Goal: Answer question/provide support: Share knowledge or assist other users

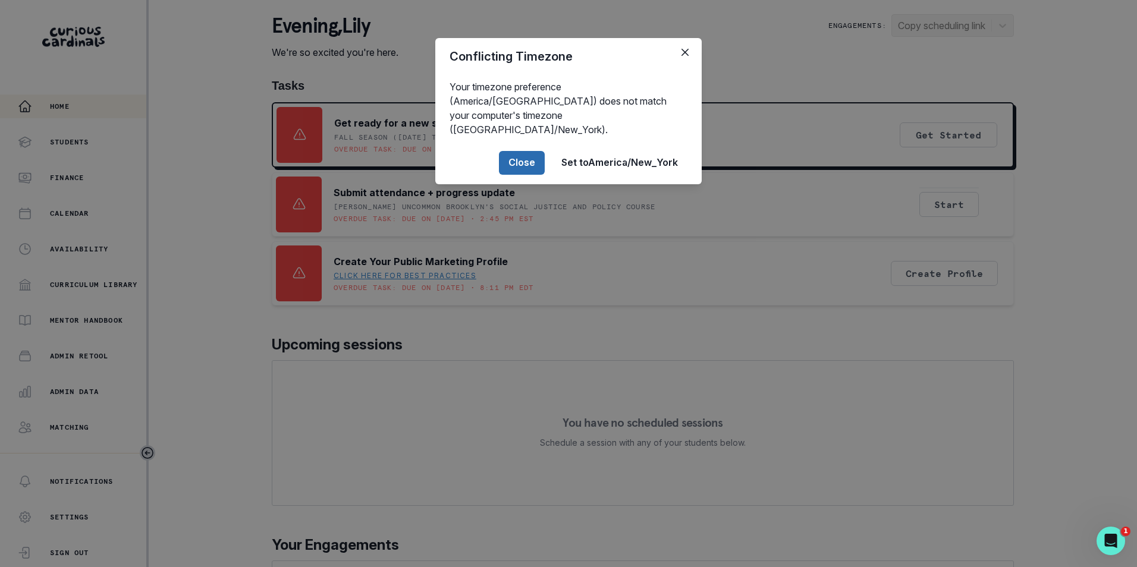
click at [534, 152] on button "Close" at bounding box center [522, 163] width 46 height 24
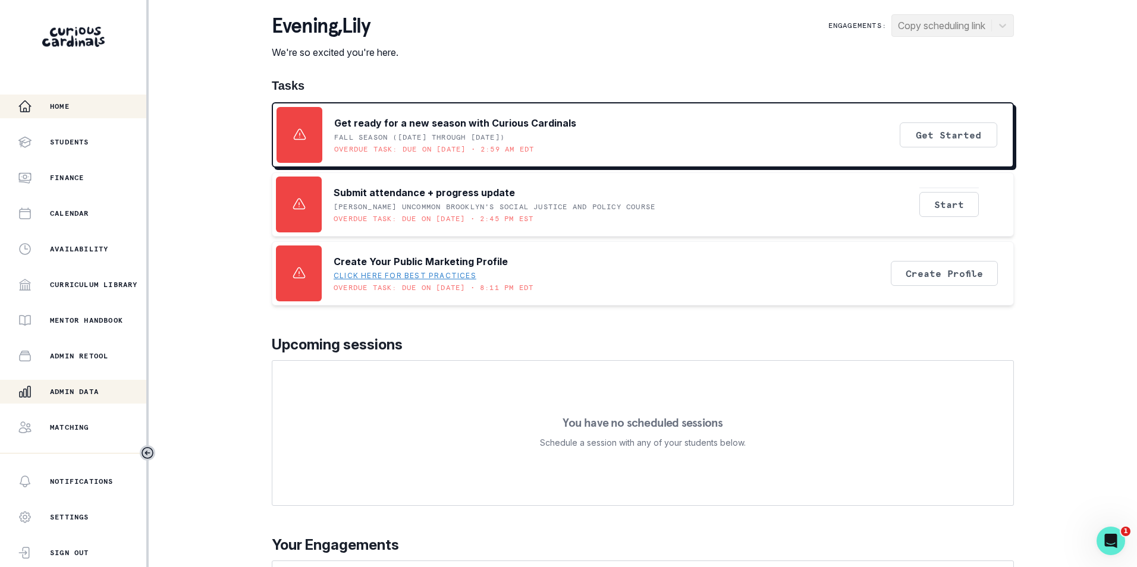
click at [104, 388] on div "Admin Data" at bounding box center [82, 392] width 128 height 14
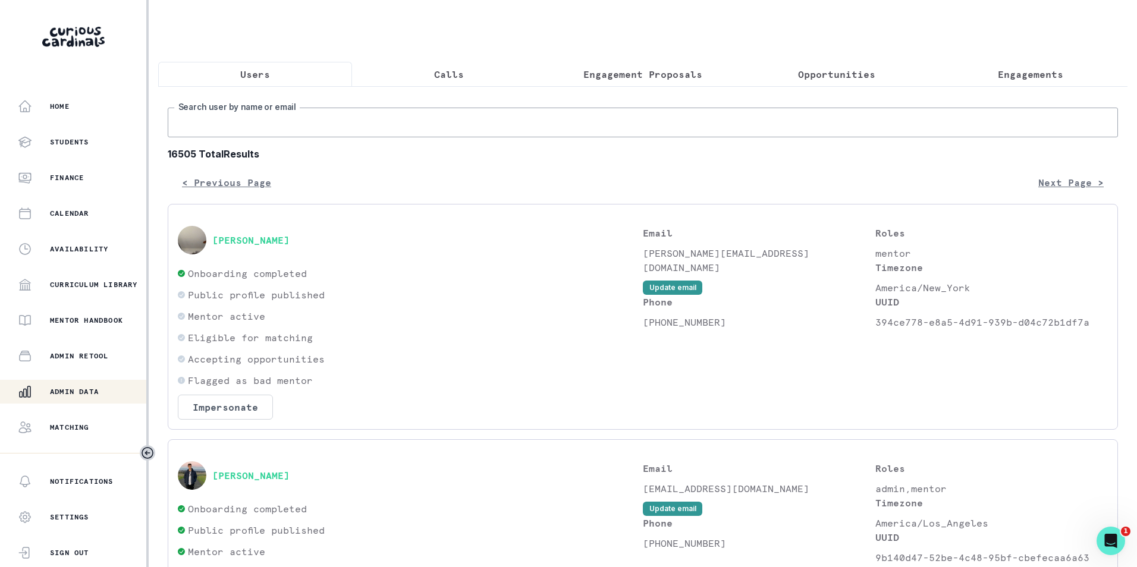
click at [251, 132] on input "Search user by name or email" at bounding box center [643, 123] width 950 height 30
paste input "[PERSON_NAME][EMAIL_ADDRESS][PERSON_NAME][DOMAIN_NAME]"
type input "[PERSON_NAME][EMAIL_ADDRESS][PERSON_NAME][DOMAIN_NAME]"
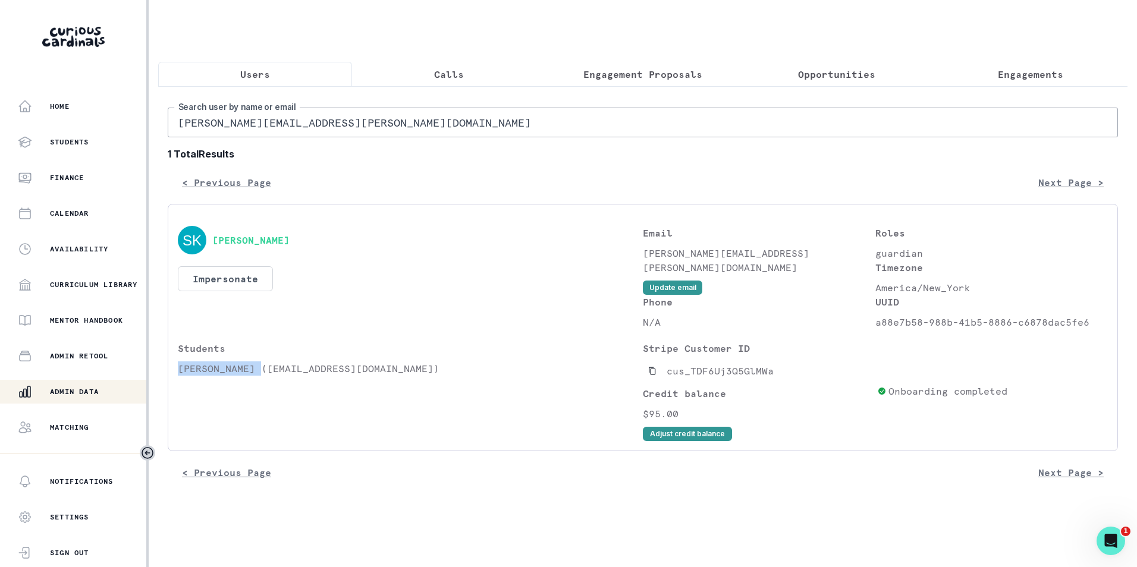
drag, startPoint x: 178, startPoint y: 378, endPoint x: 262, endPoint y: 379, distance: 83.3
click at [262, 376] on p "[PERSON_NAME] ([EMAIL_ADDRESS][DOMAIN_NAME])" at bounding box center [410, 369] width 465 height 14
click at [260, 376] on p "[PERSON_NAME] ([EMAIL_ADDRESS][DOMAIN_NAME])" at bounding box center [410, 369] width 465 height 14
drag, startPoint x: 179, startPoint y: 379, endPoint x: 266, endPoint y: 378, distance: 86.8
click at [266, 376] on p "[PERSON_NAME] ([EMAIL_ADDRESS][DOMAIN_NAME])" at bounding box center [410, 369] width 465 height 14
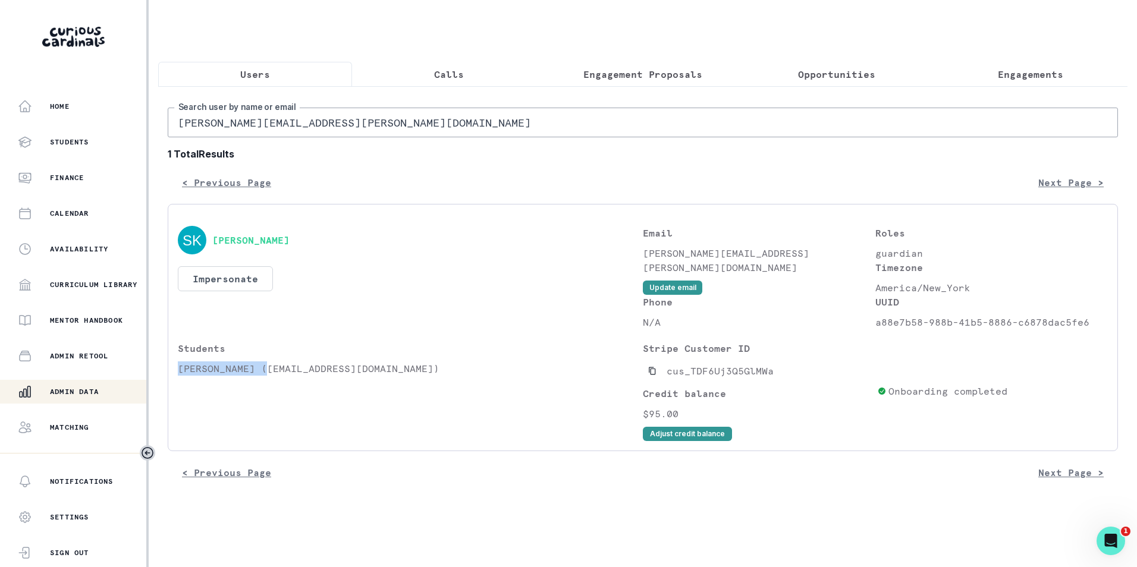
copy p "[PERSON_NAME]"
click at [1010, 78] on p "Engagements" at bounding box center [1030, 74] width 65 height 14
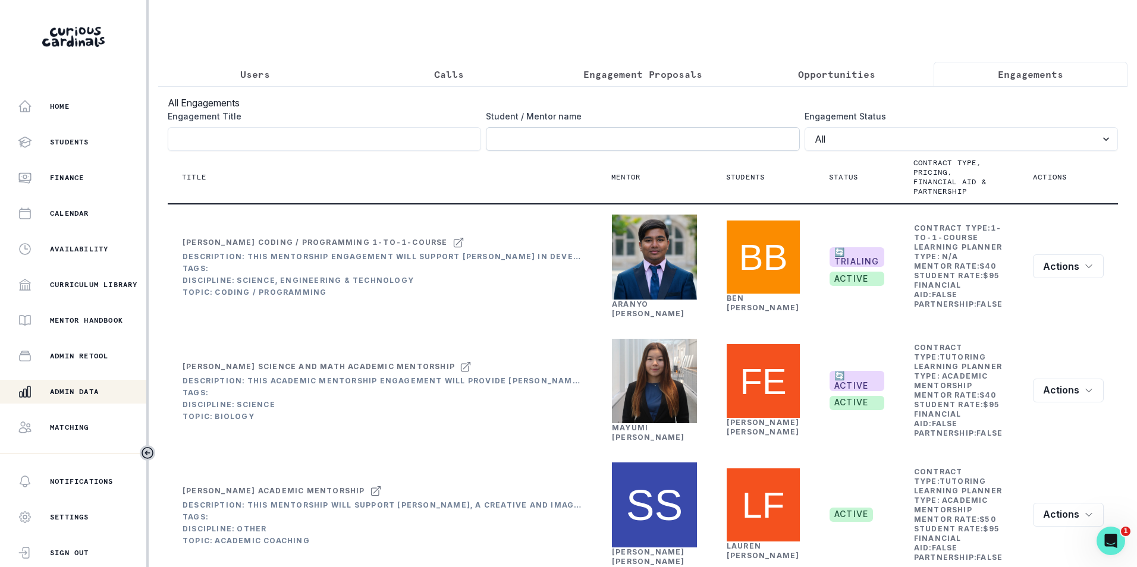
click at [695, 151] on input "Engagement Title" at bounding box center [642, 139] width 313 height 24
paste input "[PERSON_NAME]"
type input "[PERSON_NAME]"
click button "submit" at bounding box center [0, 0] width 0 height 0
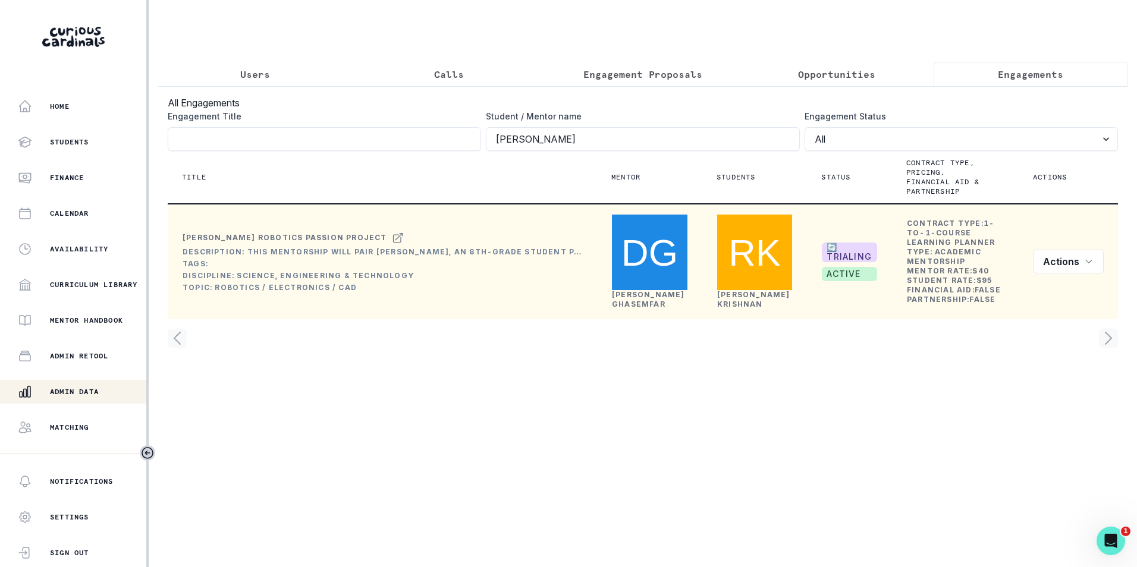
click at [637, 290] on link "[PERSON_NAME]" at bounding box center [648, 299] width 73 height 18
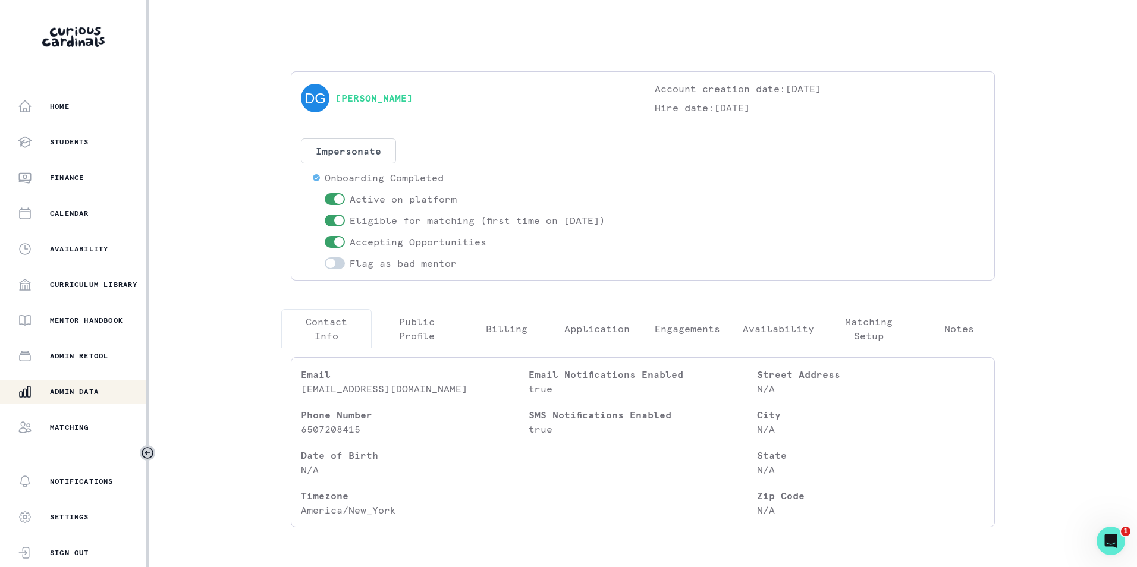
click at [699, 331] on p "Engagements" at bounding box center [687, 329] width 65 height 14
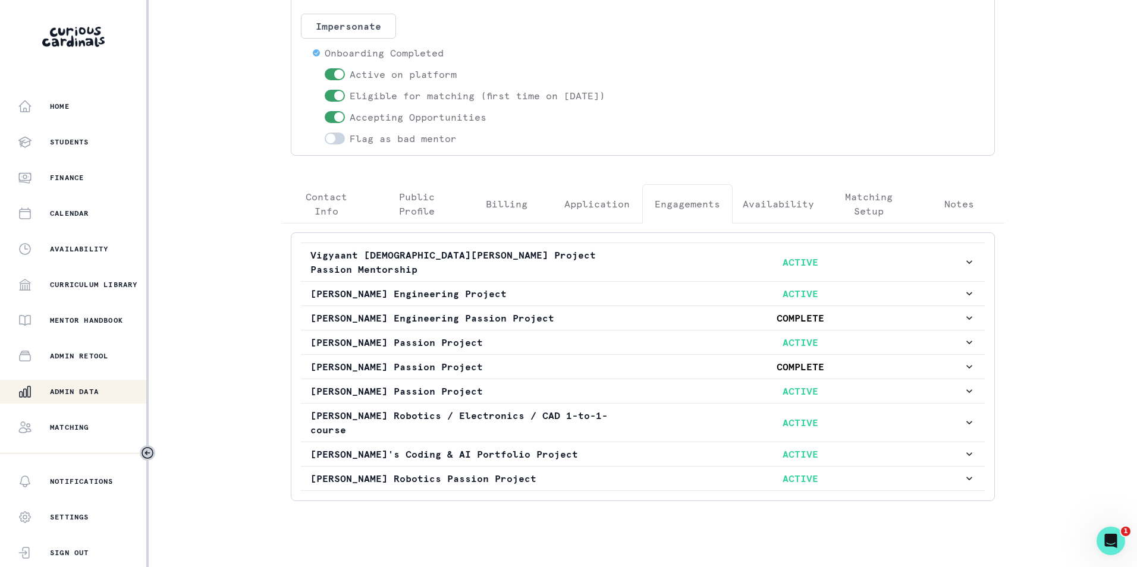
scroll to position [125, 0]
click at [822, 471] on p "ACTIVE" at bounding box center [800, 478] width 326 height 14
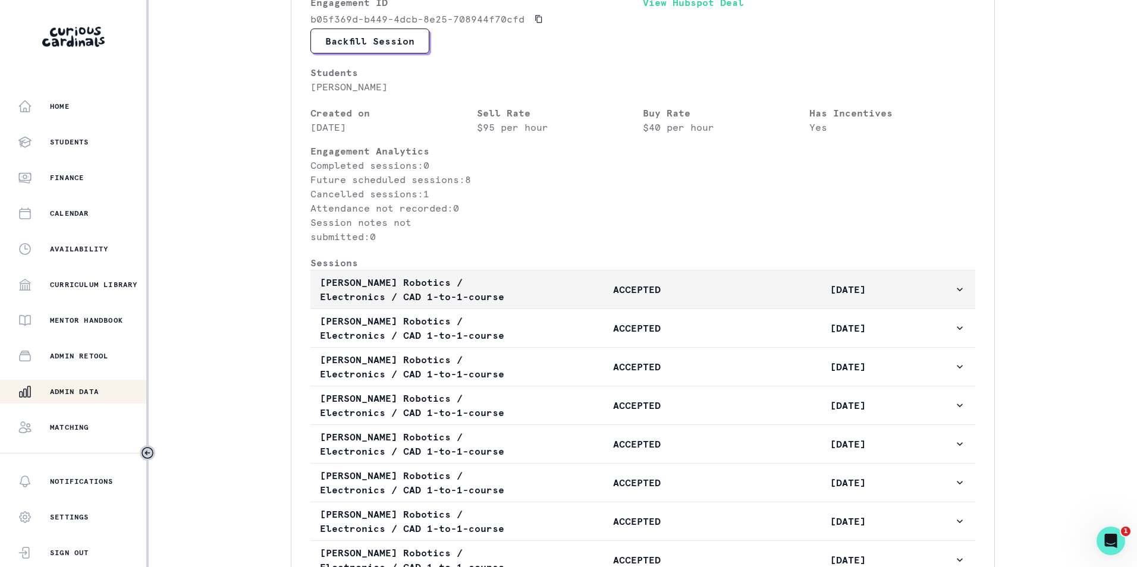
scroll to position [720, 0]
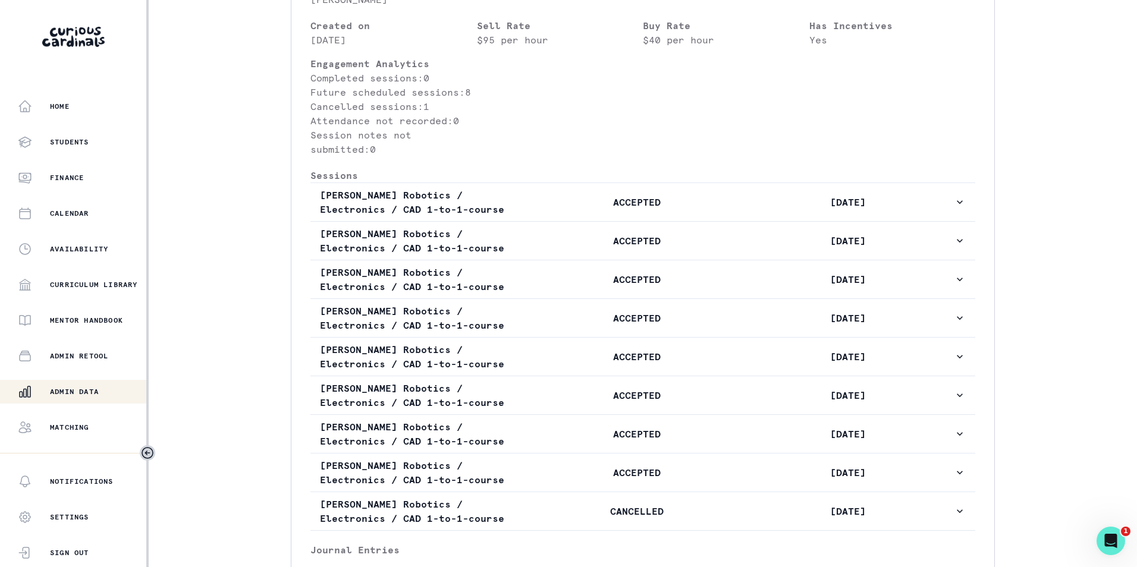
click at [74, 388] on p "Admin Data" at bounding box center [74, 392] width 49 height 10
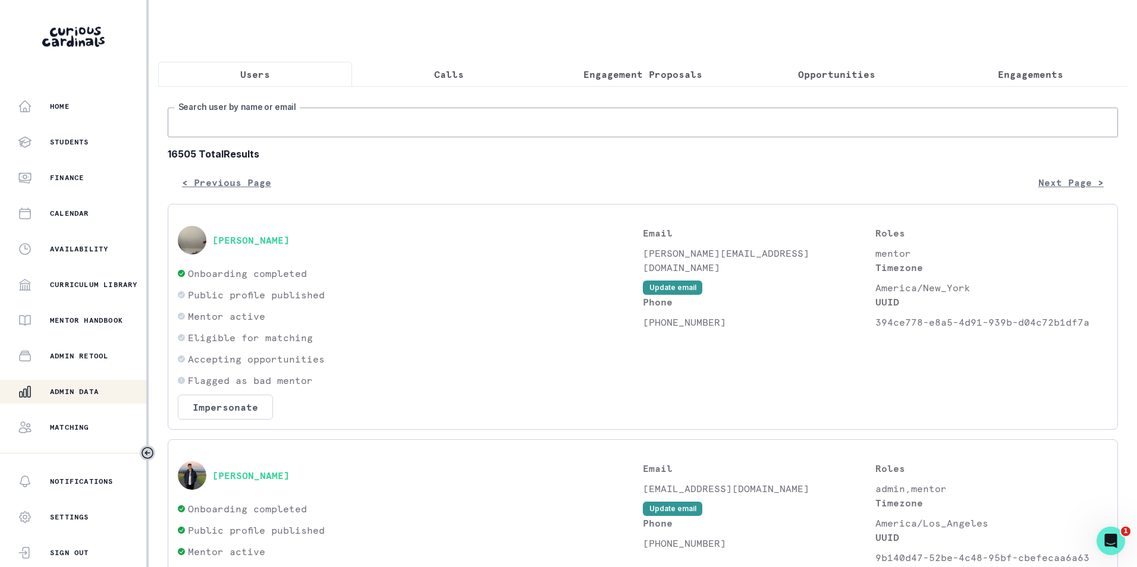
click at [277, 123] on input "Search user by name or email" at bounding box center [643, 123] width 950 height 30
paste input "[EMAIL_ADDRESS][DOMAIN_NAME]"
type input "[EMAIL_ADDRESS][DOMAIN_NAME]"
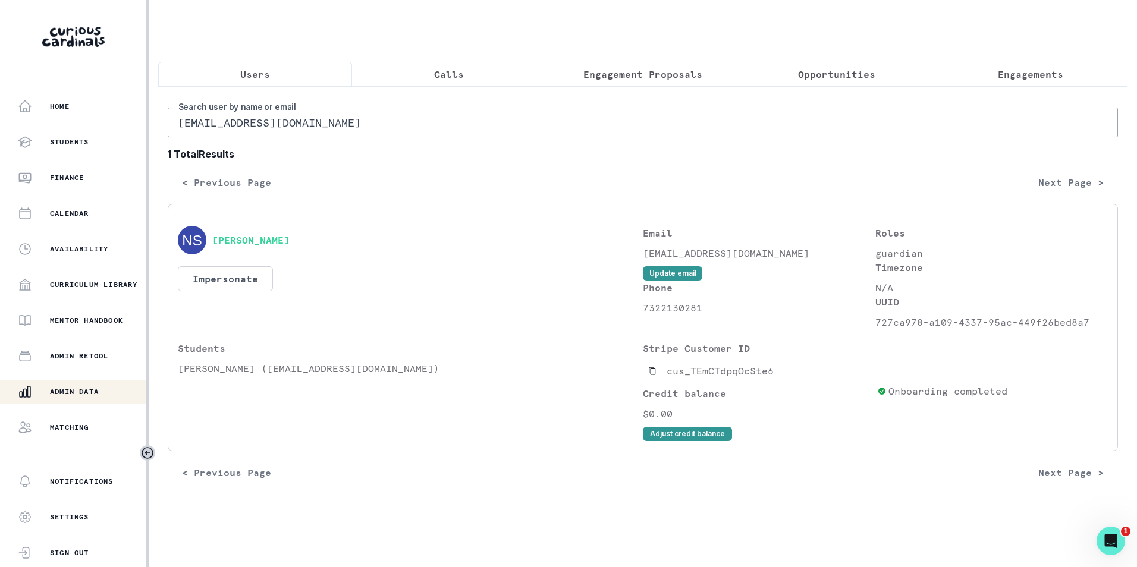
click at [309, 129] on input "[EMAIL_ADDRESS][DOMAIN_NAME]" at bounding box center [643, 123] width 950 height 30
type input "yes"
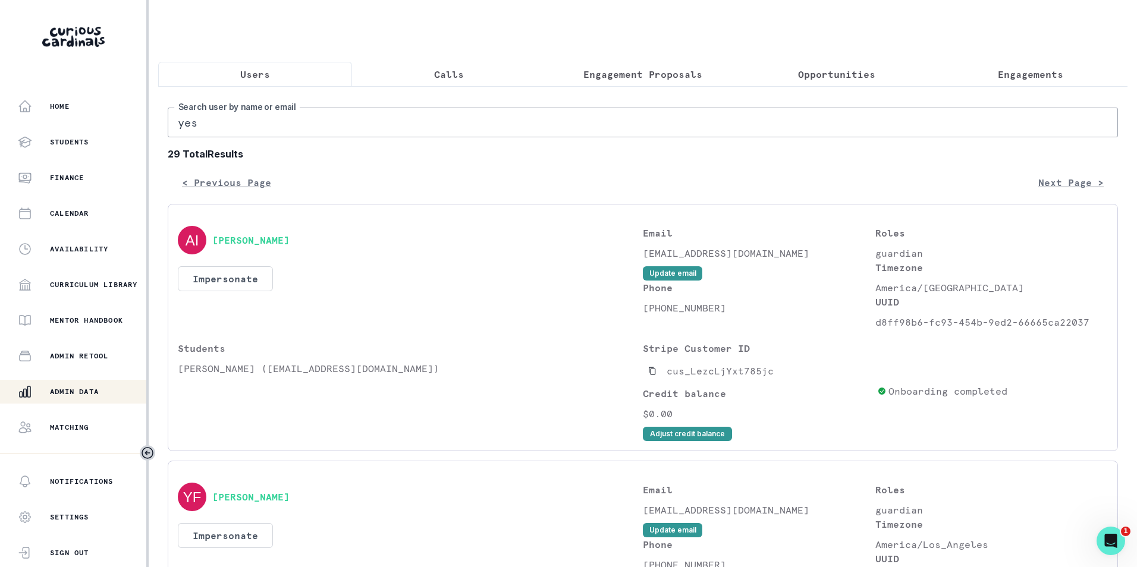
click at [199, 128] on input "yes" at bounding box center [643, 123] width 950 height 30
type input "[EMAIL_ADDRESS][DOMAIN_NAME]"
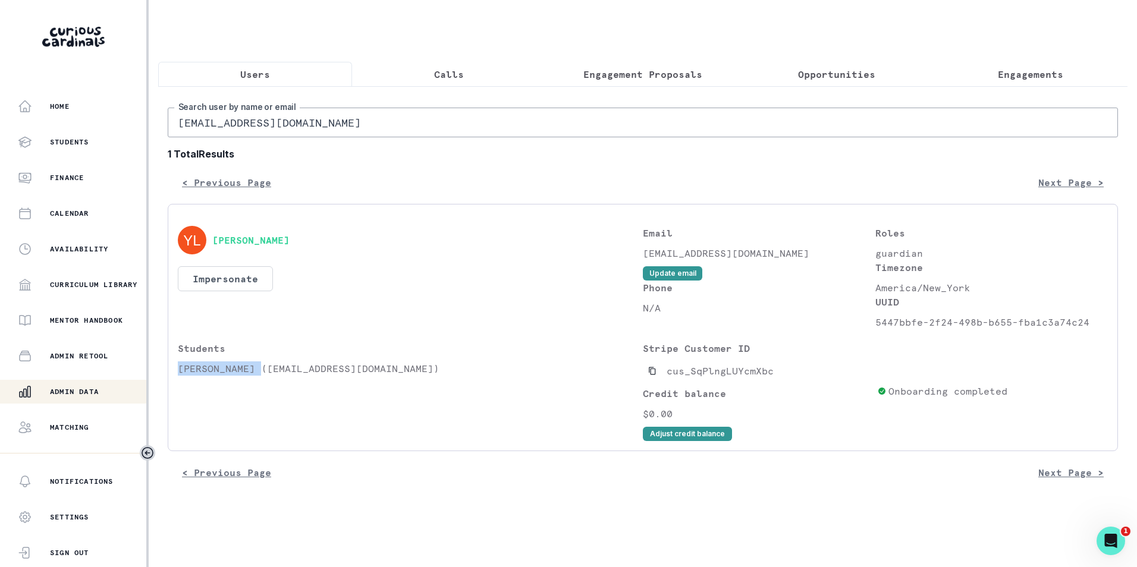
drag, startPoint x: 180, startPoint y: 378, endPoint x: 260, endPoint y: 376, distance: 80.3
click at [260, 376] on p "[PERSON_NAME] ([EMAIL_ADDRESS][DOMAIN_NAME])" at bounding box center [410, 369] width 465 height 14
copy p "[PERSON_NAME]"
click at [1044, 80] on p "Engagements" at bounding box center [1030, 74] width 65 height 14
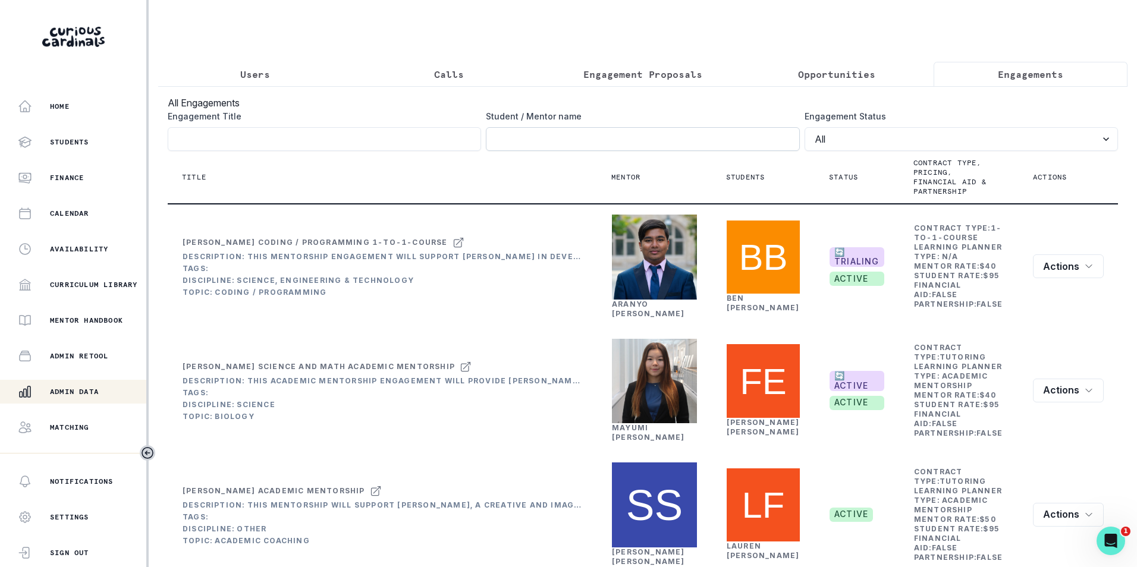
click at [704, 137] on input "Engagement Title" at bounding box center [642, 139] width 313 height 24
paste input "[PERSON_NAME]"
type input "[PERSON_NAME]"
click button "submit" at bounding box center [0, 0] width 0 height 0
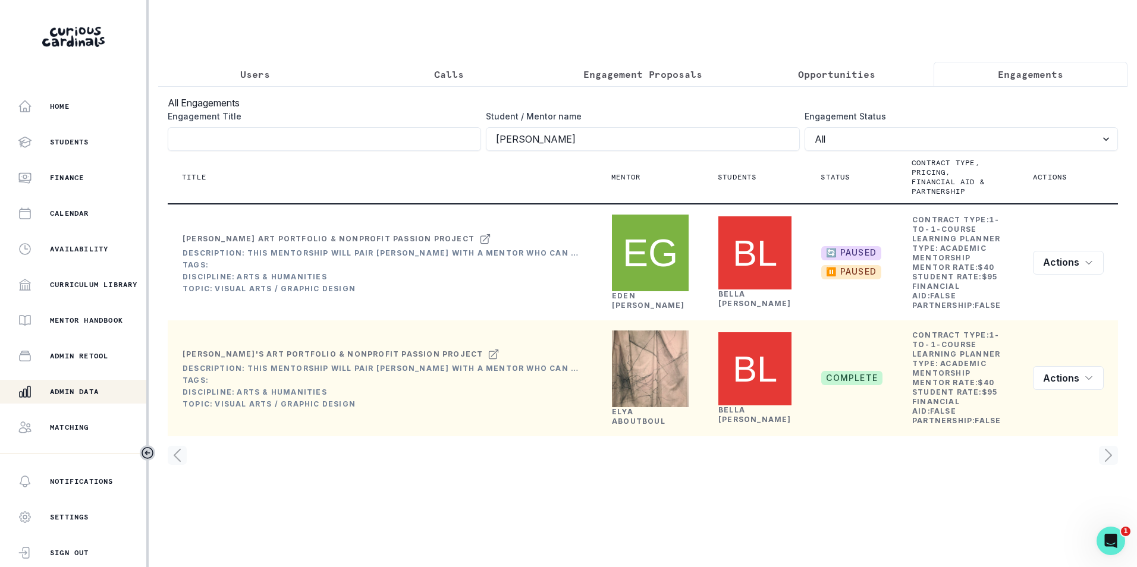
click at [658, 425] on link "[PERSON_NAME]" at bounding box center [639, 416] width 54 height 18
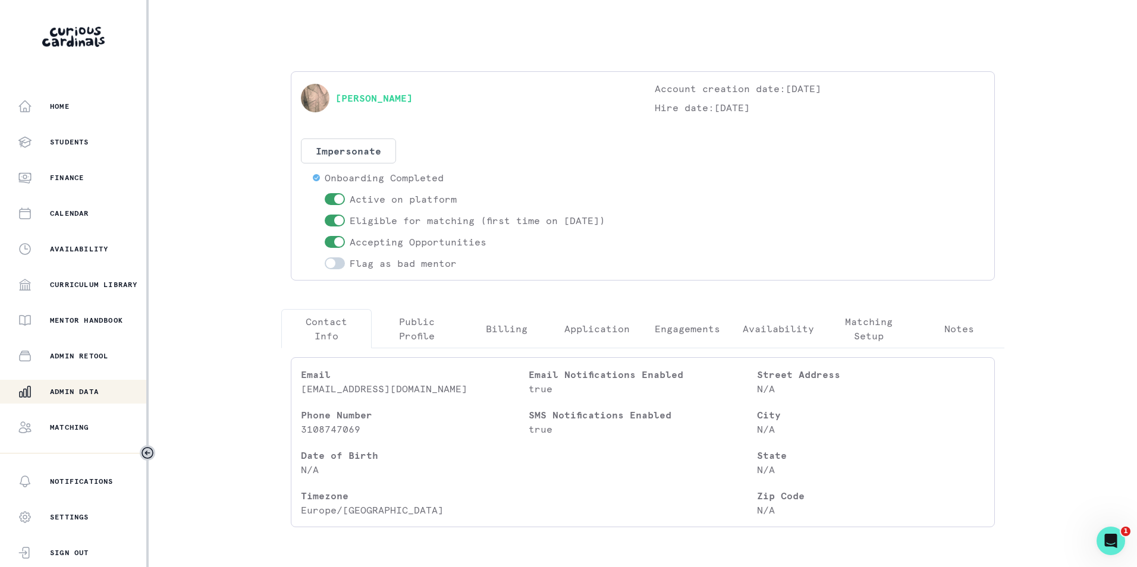
click at [705, 330] on p "Engagements" at bounding box center [687, 329] width 65 height 14
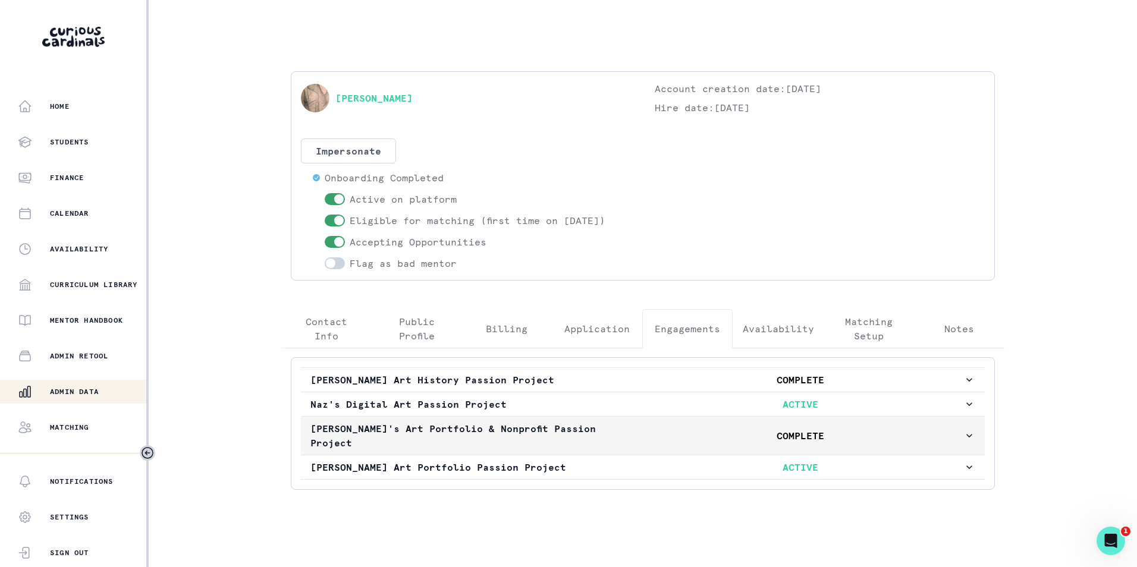
click at [845, 429] on p "COMPLETE" at bounding box center [800, 436] width 326 height 14
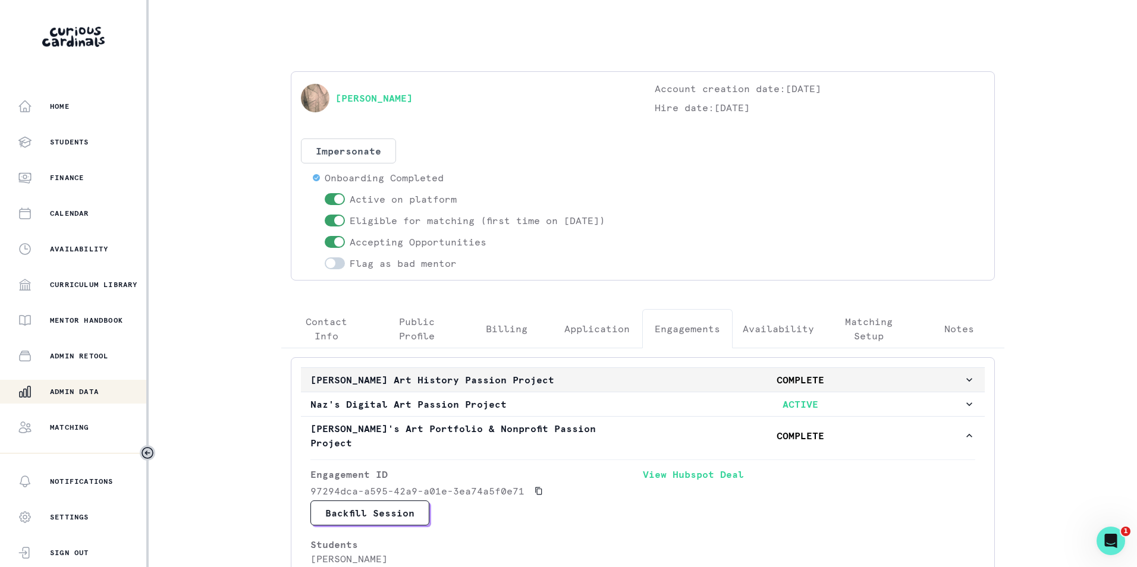
scroll to position [357, 0]
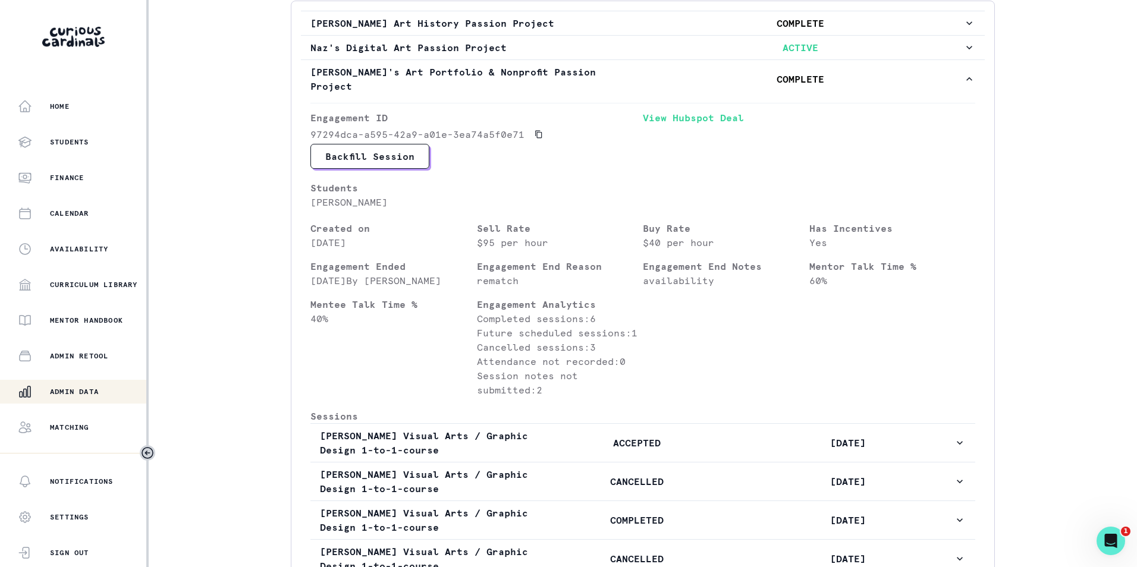
click at [73, 392] on p "Admin Data" at bounding box center [74, 392] width 49 height 10
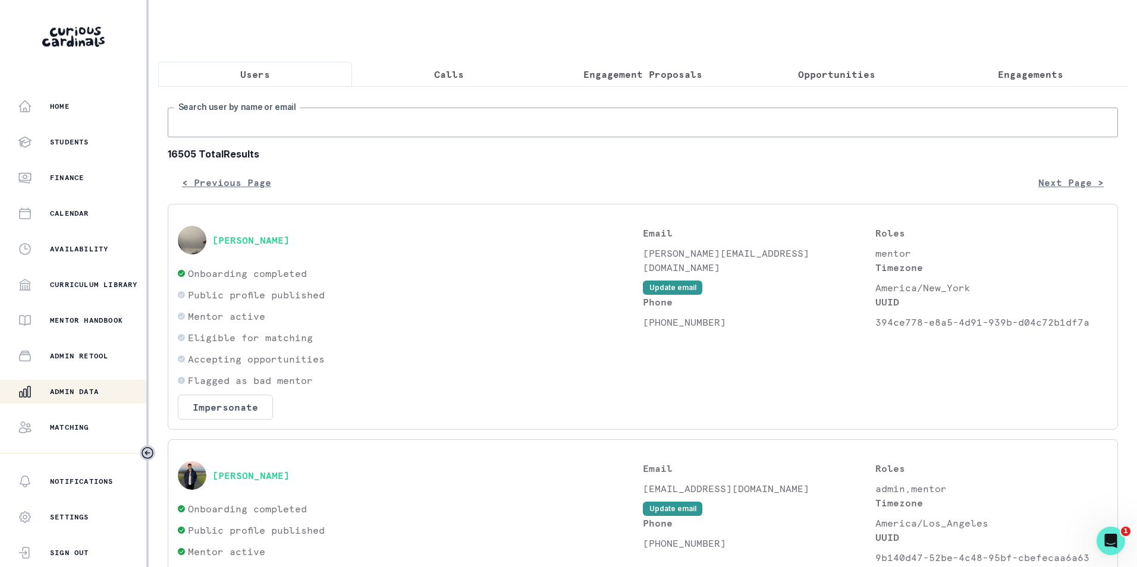
click at [286, 137] on input "Search user by name or email" at bounding box center [643, 123] width 950 height 30
paste input "[EMAIL_ADDRESS][DOMAIN_NAME]"
type input "[EMAIL_ADDRESS][DOMAIN_NAME]"
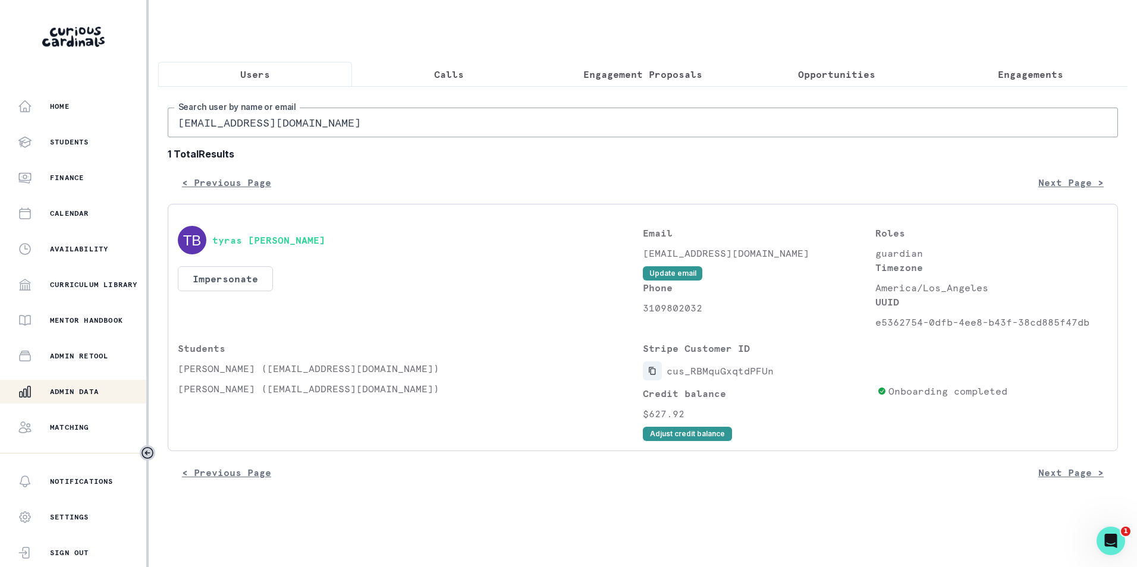
click at [658, 381] on button "Copied to clipboard" at bounding box center [652, 371] width 19 height 19
drag, startPoint x: 879, startPoint y: 331, endPoint x: 894, endPoint y: 331, distance: 14.9
click at [894, 329] on p "e5362754-0dfb-4ee8-b43f-38cd885f47db" at bounding box center [991, 322] width 233 height 14
drag, startPoint x: 894, startPoint y: 331, endPoint x: 882, endPoint y: 331, distance: 11.9
click at [882, 329] on p "e5362754-0dfb-4ee8-b43f-38cd885f47db" at bounding box center [991, 322] width 233 height 14
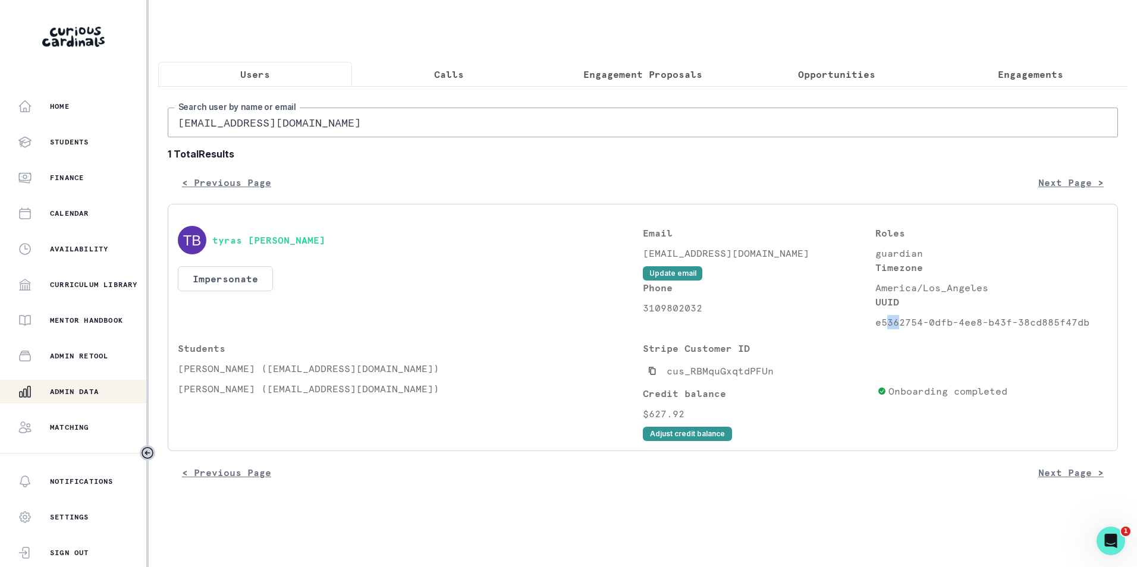
click at [896, 329] on p "e5362754-0dfb-4ee8-b43f-38cd885f47db" at bounding box center [991, 322] width 233 height 14
drag, startPoint x: 896, startPoint y: 333, endPoint x: 878, endPoint y: 331, distance: 18.5
click at [878, 329] on p "e5362754-0dfb-4ee8-b43f-38cd885f47db" at bounding box center [991, 322] width 233 height 14
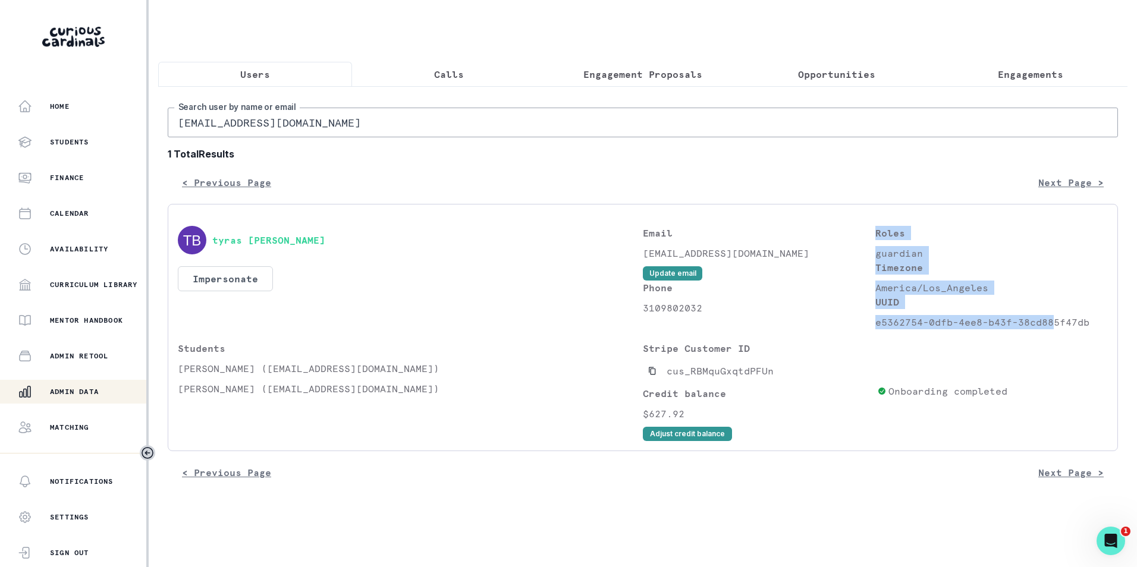
drag, startPoint x: 875, startPoint y: 332, endPoint x: 1051, endPoint y: 332, distance: 176.6
click at [1051, 329] on div "Email [EMAIL_ADDRESS][DOMAIN_NAME] Update email Phone [PHONE_NUMBER] Roles guar…" at bounding box center [875, 277] width 465 height 103
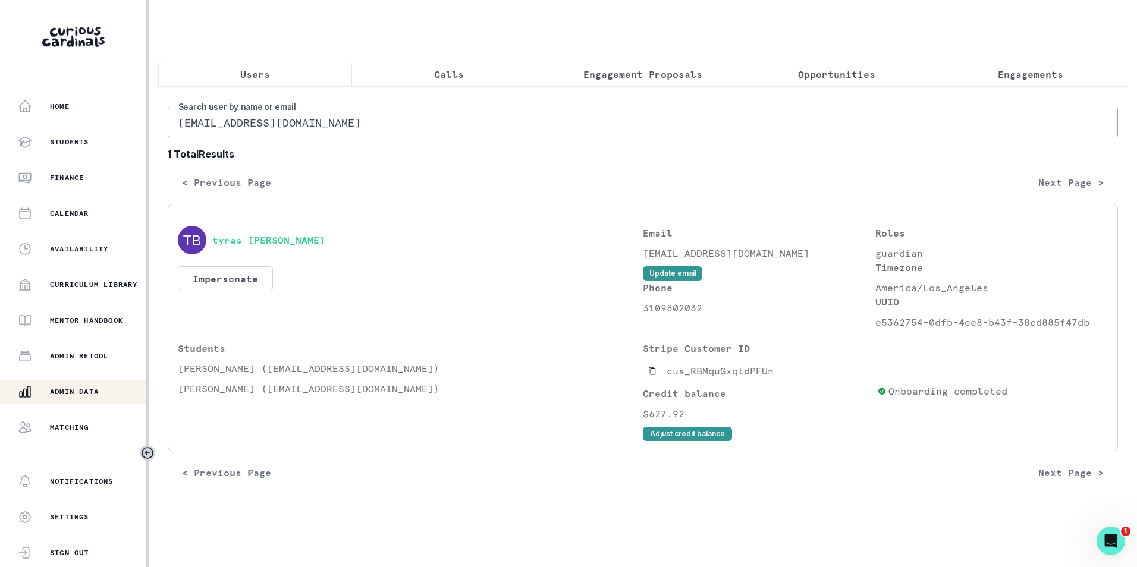
drag, startPoint x: 1051, startPoint y: 332, endPoint x: 1085, endPoint y: 334, distance: 33.3
click at [1085, 329] on p "e5362754-0dfb-4ee8-b43f-38cd885f47db" at bounding box center [991, 322] width 233 height 14
drag, startPoint x: 1087, startPoint y: 332, endPoint x: 877, endPoint y: 343, distance: 210.7
click at [877, 343] on div "tyras [PERSON_NAME] Impersonate Confirmation Are you sure? Impersonating means …" at bounding box center [643, 333] width 930 height 215
copy p "e5362754-0dfb-4ee8-b43f-38cd885f47db"
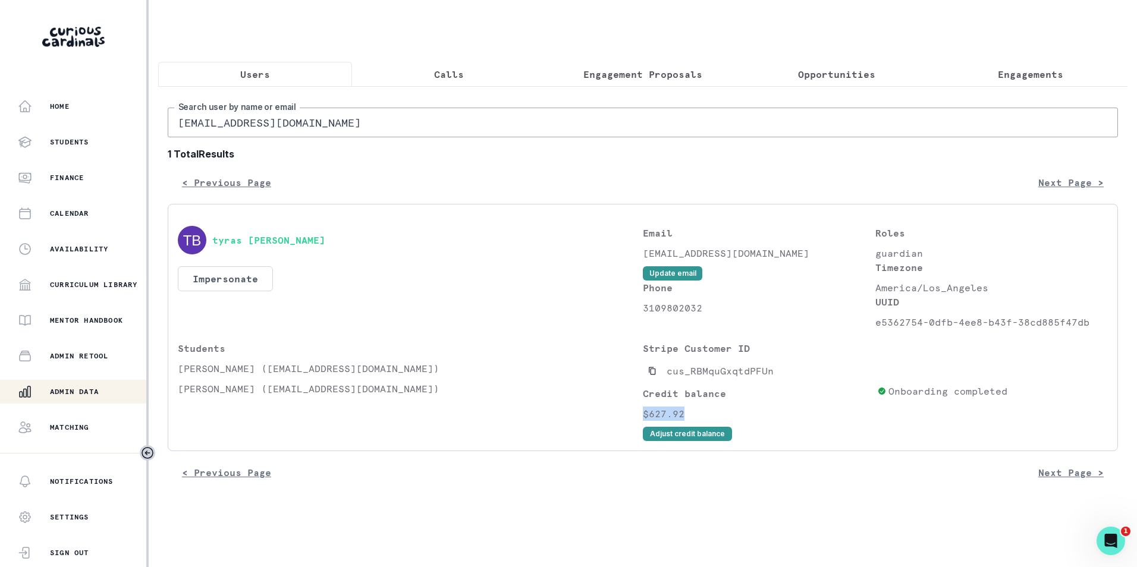
drag, startPoint x: 683, startPoint y: 421, endPoint x: 645, endPoint y: 427, distance: 38.5
click at [645, 421] on p "$627.92" at bounding box center [758, 414] width 230 height 14
copy p "$627.92"
